Goal: Task Accomplishment & Management: Manage account settings

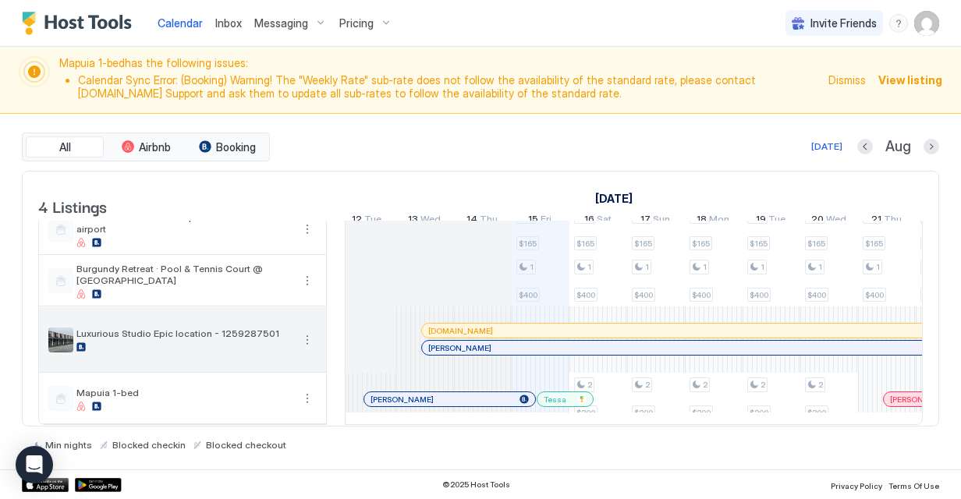
scroll to position [37, 0]
click at [311, 331] on button "More options" at bounding box center [307, 340] width 19 height 19
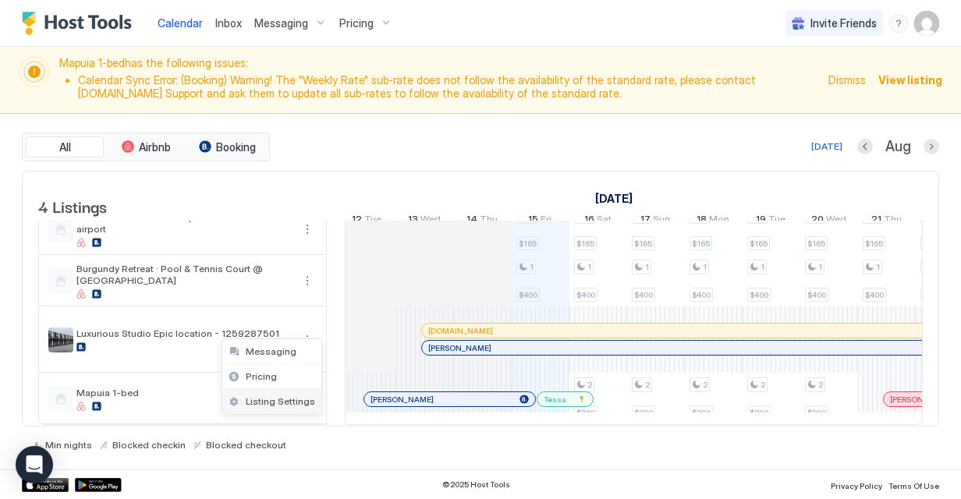
click at [299, 390] on div "Listing Settings" at bounding box center [271, 401] width 99 height 25
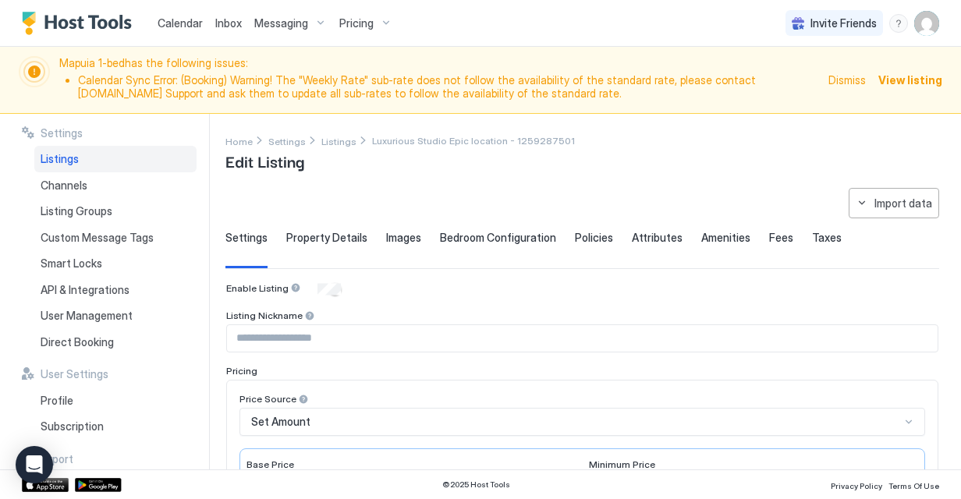
click at [922, 29] on img "User profile" at bounding box center [926, 23] width 25 height 25
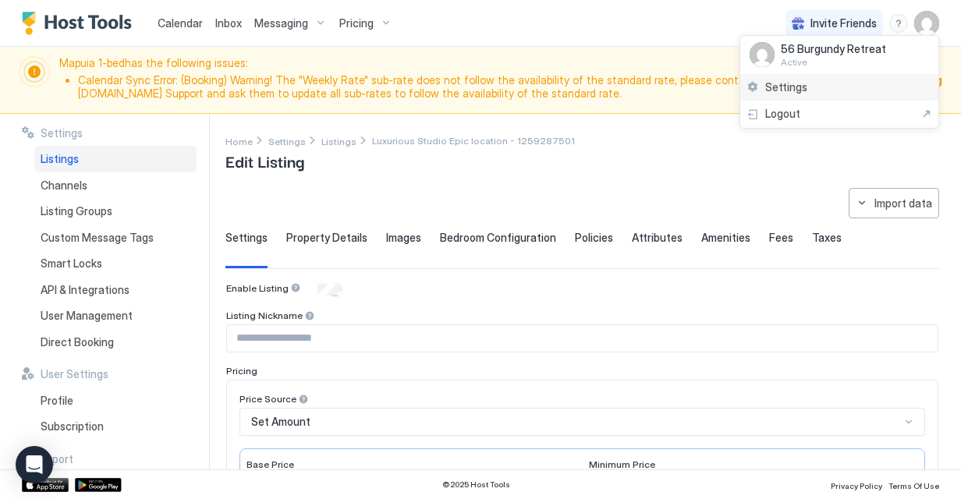
click at [808, 97] on div "Settings" at bounding box center [839, 87] width 198 height 27
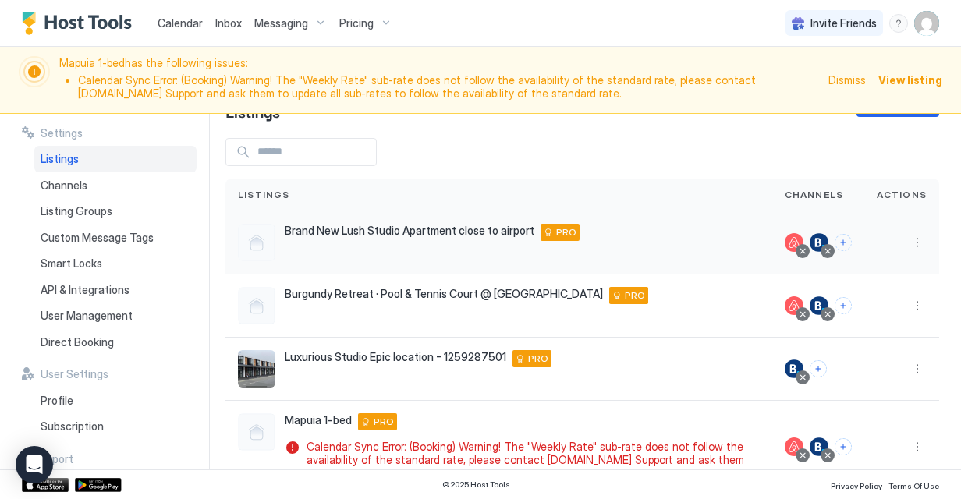
scroll to position [90, 0]
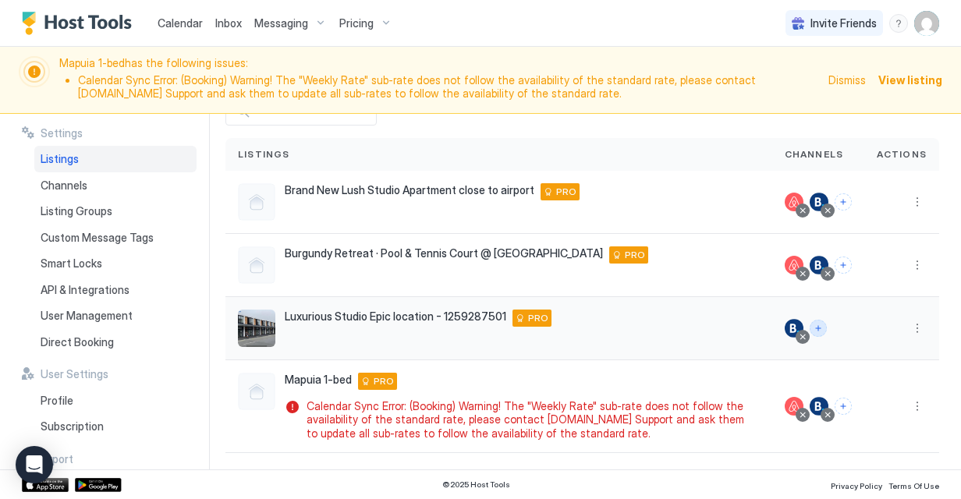
click at [810, 330] on button "Connect channels" at bounding box center [818, 328] width 17 height 17
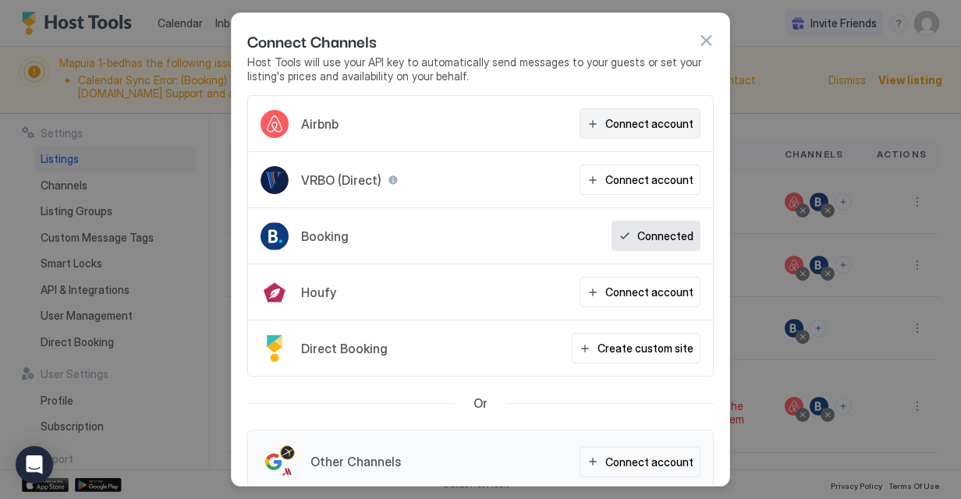
click at [641, 115] on div "Connect account" at bounding box center [649, 123] width 88 height 16
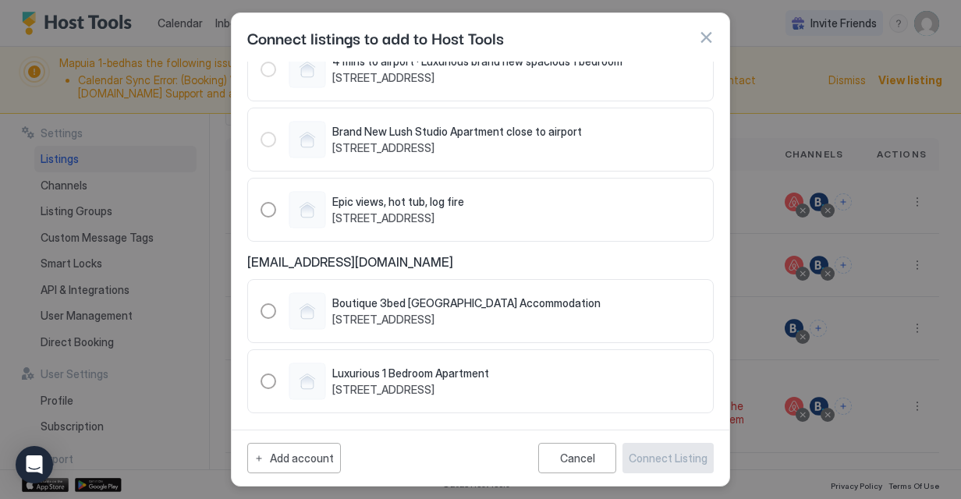
scroll to position [0, 0]
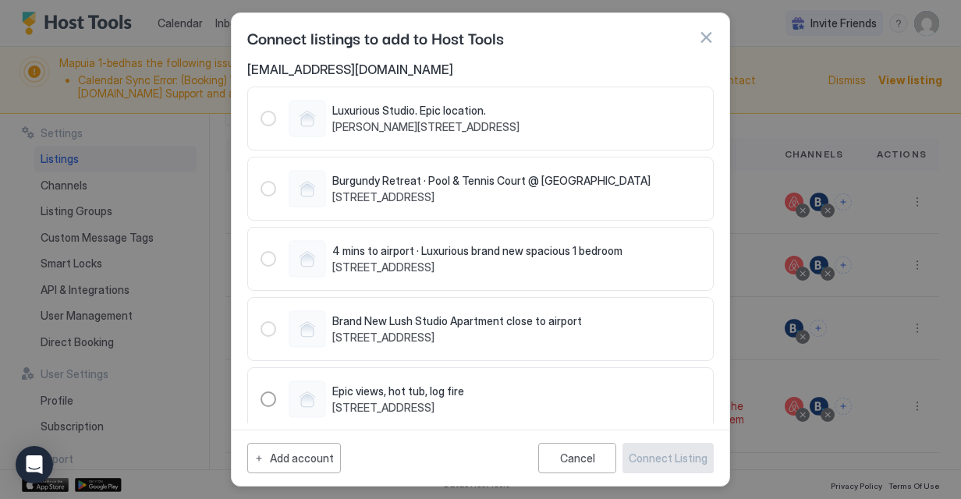
click at [265, 121] on div "684101231209455353" at bounding box center [269, 119] width 16 height 16
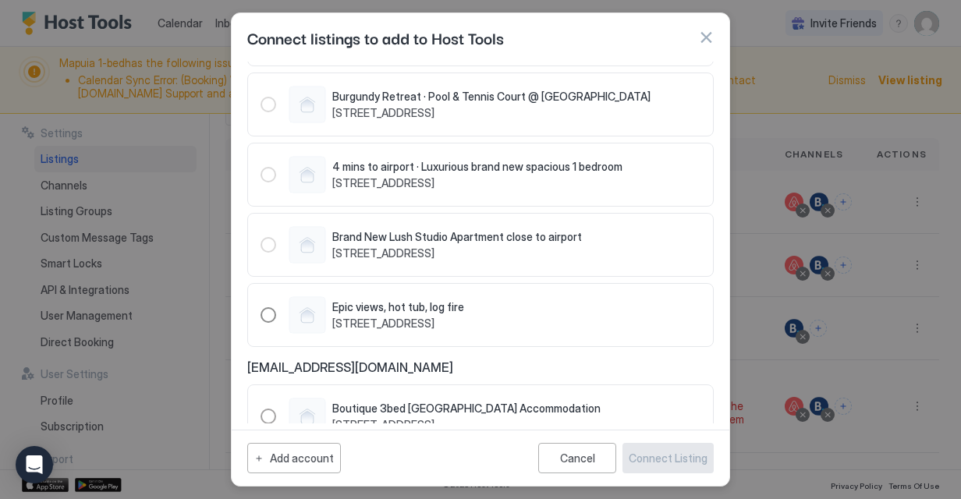
scroll to position [156, 0]
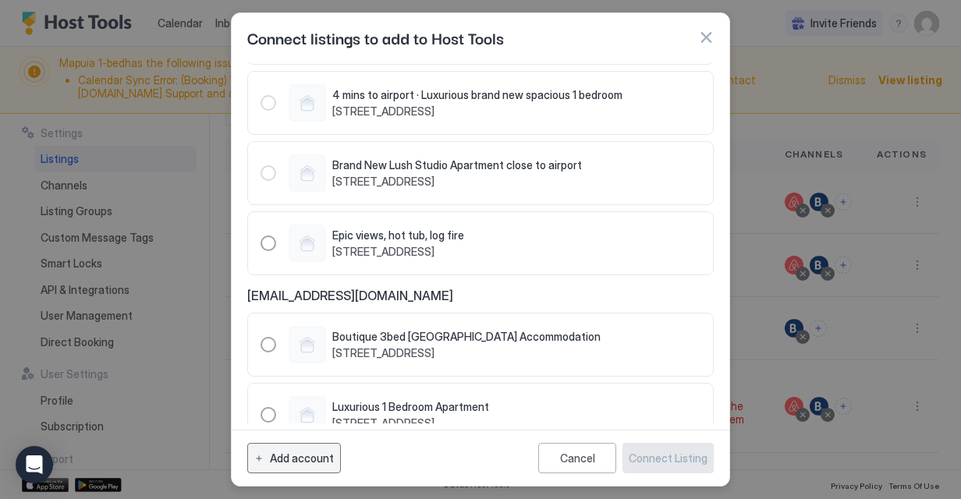
click at [302, 457] on div "Add account" at bounding box center [302, 458] width 64 height 16
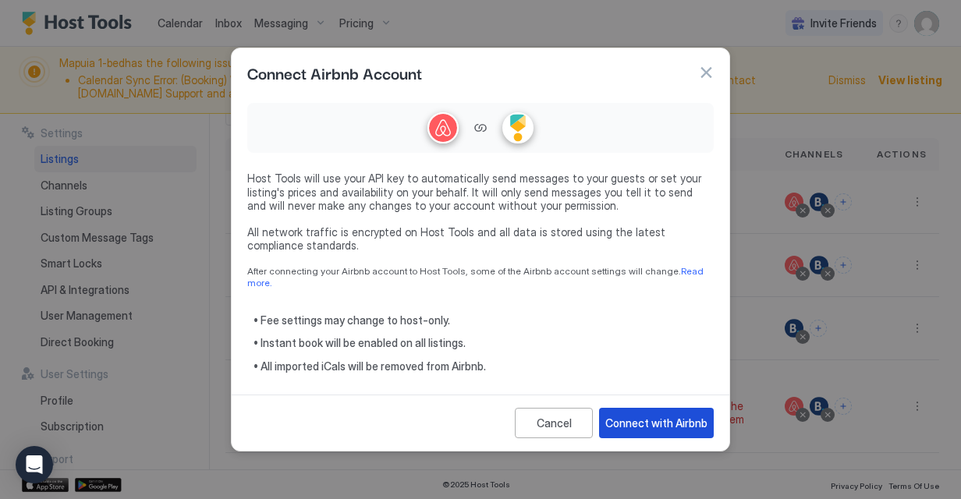
click at [644, 415] on div "Connect with Airbnb" at bounding box center [656, 423] width 102 height 16
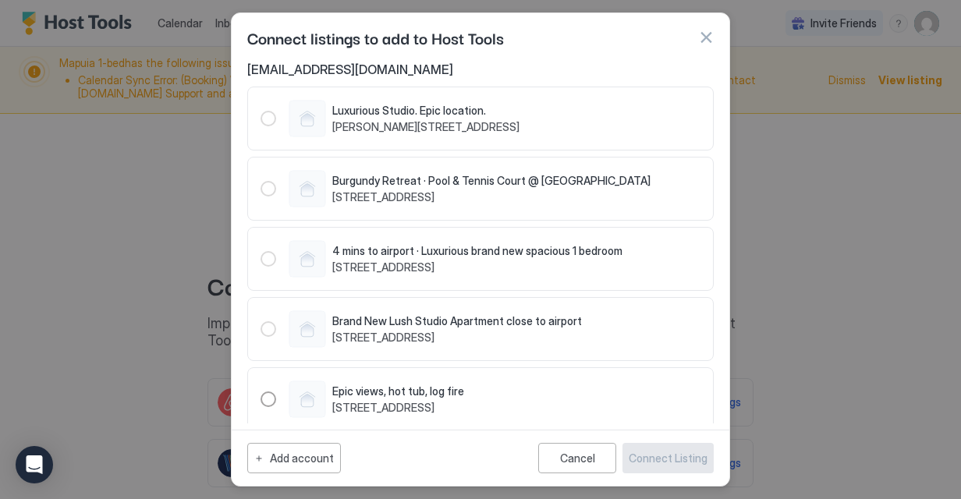
click at [376, 111] on span "Luxurious Studio. Epic location." at bounding box center [425, 111] width 187 height 14
click at [303, 462] on div "Add account" at bounding box center [302, 458] width 64 height 16
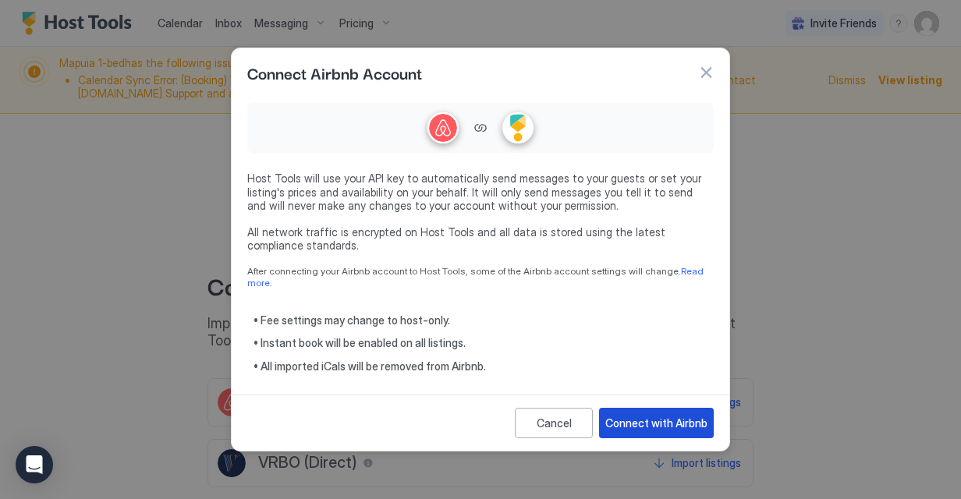
click at [661, 420] on div "Connect with Airbnb" at bounding box center [656, 423] width 102 height 16
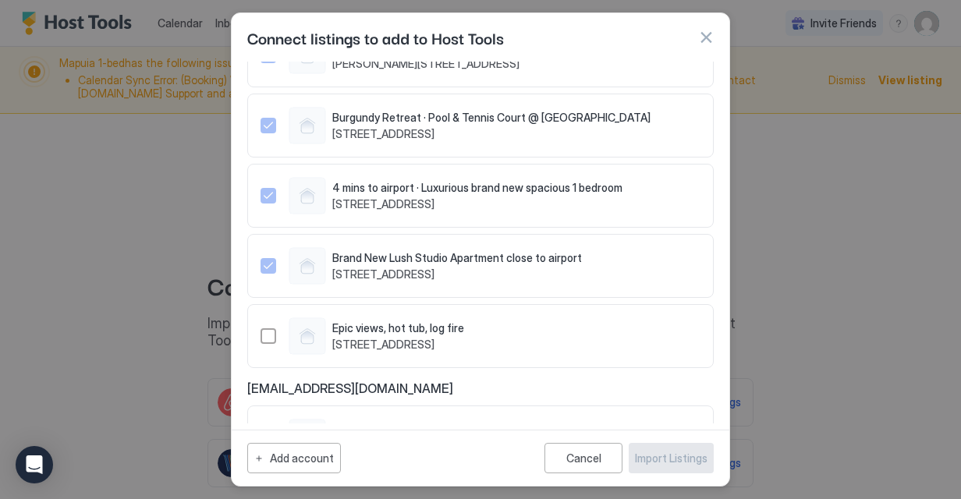
scroll to position [156, 0]
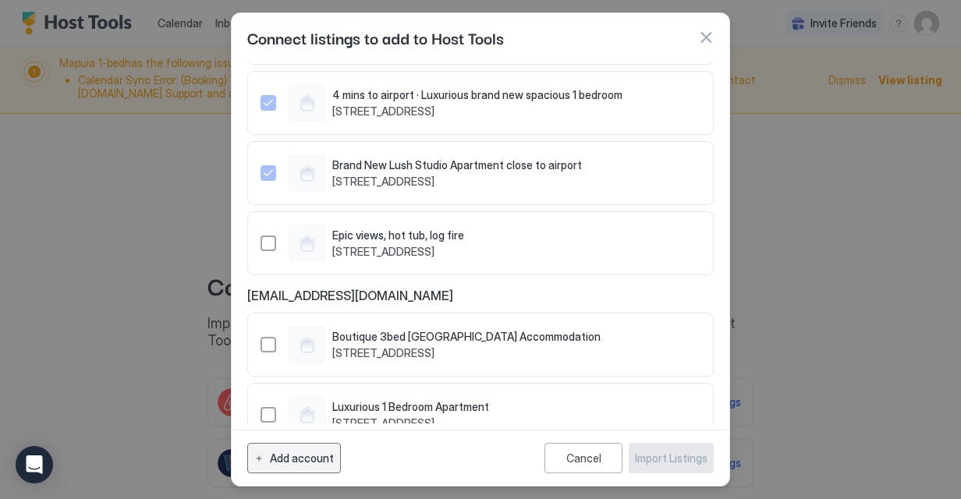
click at [315, 454] on div "Add account" at bounding box center [302, 458] width 64 height 16
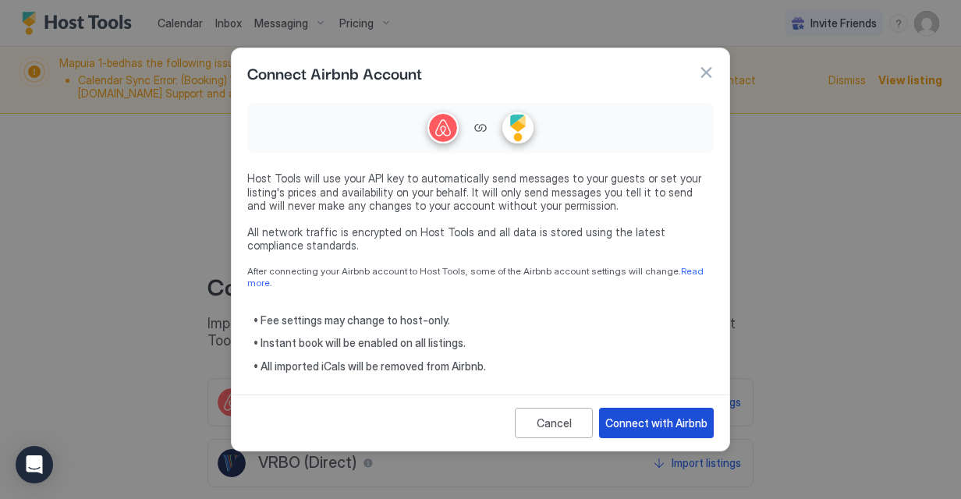
click at [674, 422] on div "Connect with Airbnb" at bounding box center [656, 423] width 102 height 16
